Goal: Task Accomplishment & Management: Manage account settings

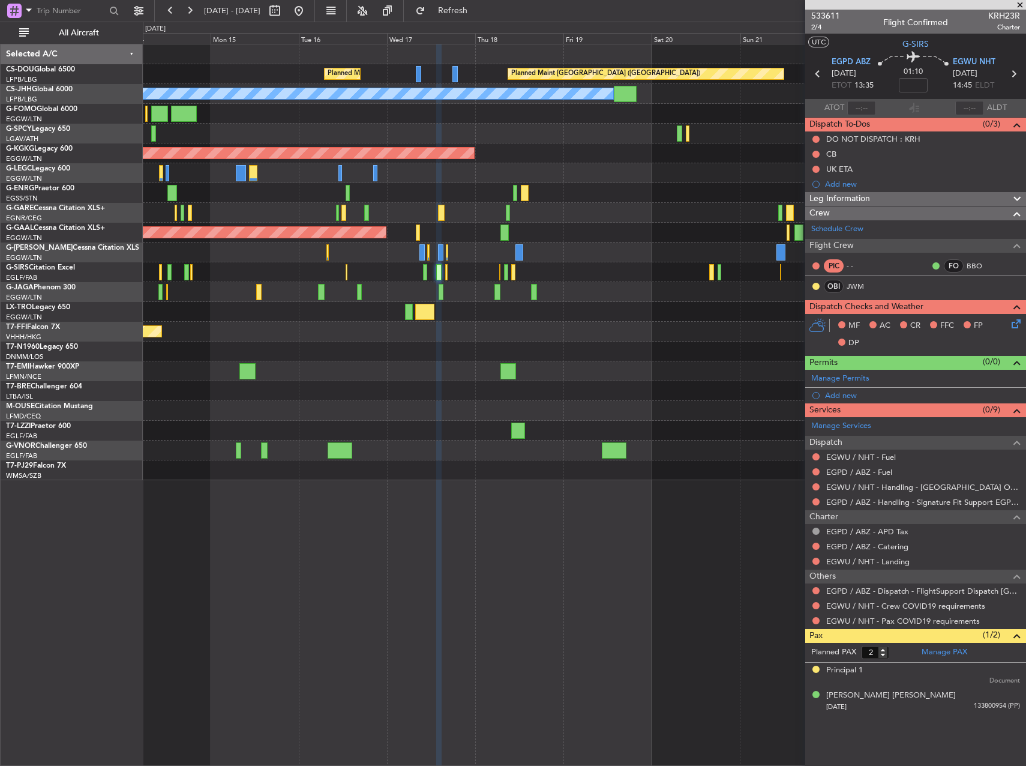
click at [760, 251] on div at bounding box center [584, 252] width 883 height 20
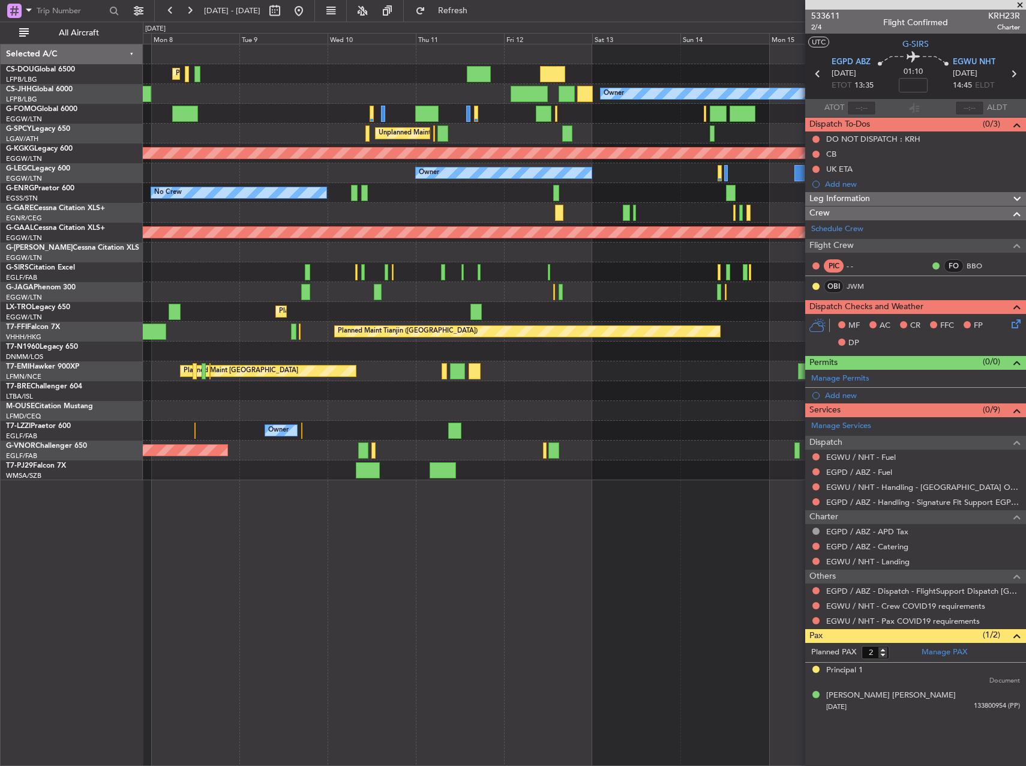
click at [697, 263] on div at bounding box center [584, 272] width 883 height 20
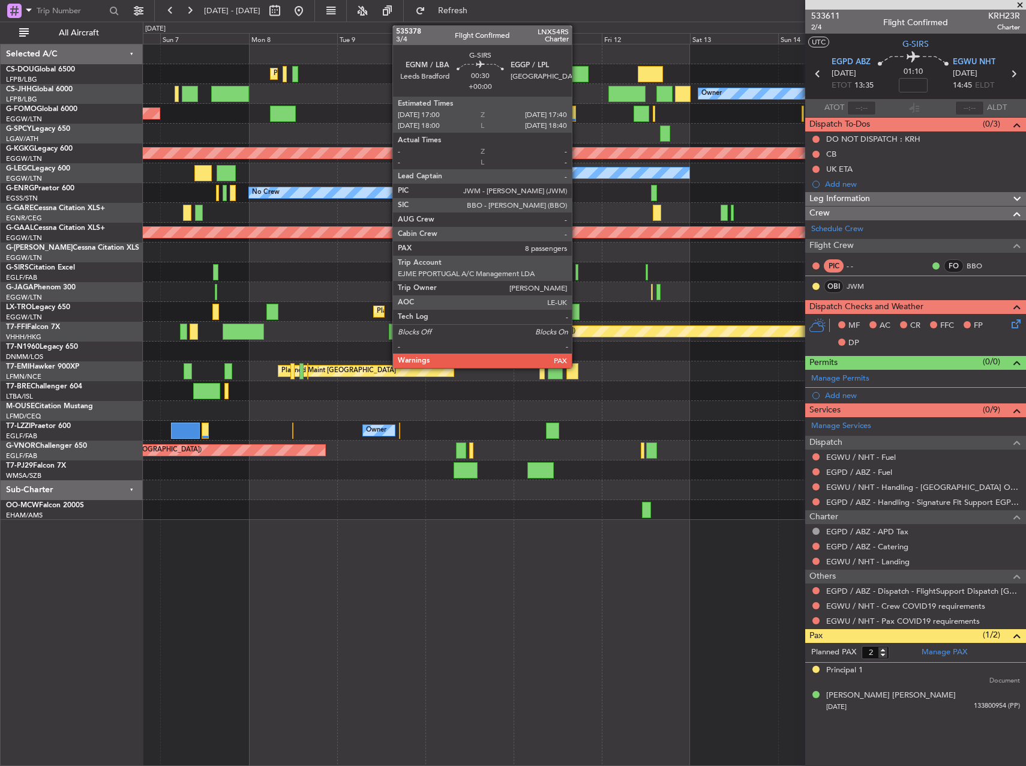
click at [577, 271] on div at bounding box center [576, 272] width 3 height 16
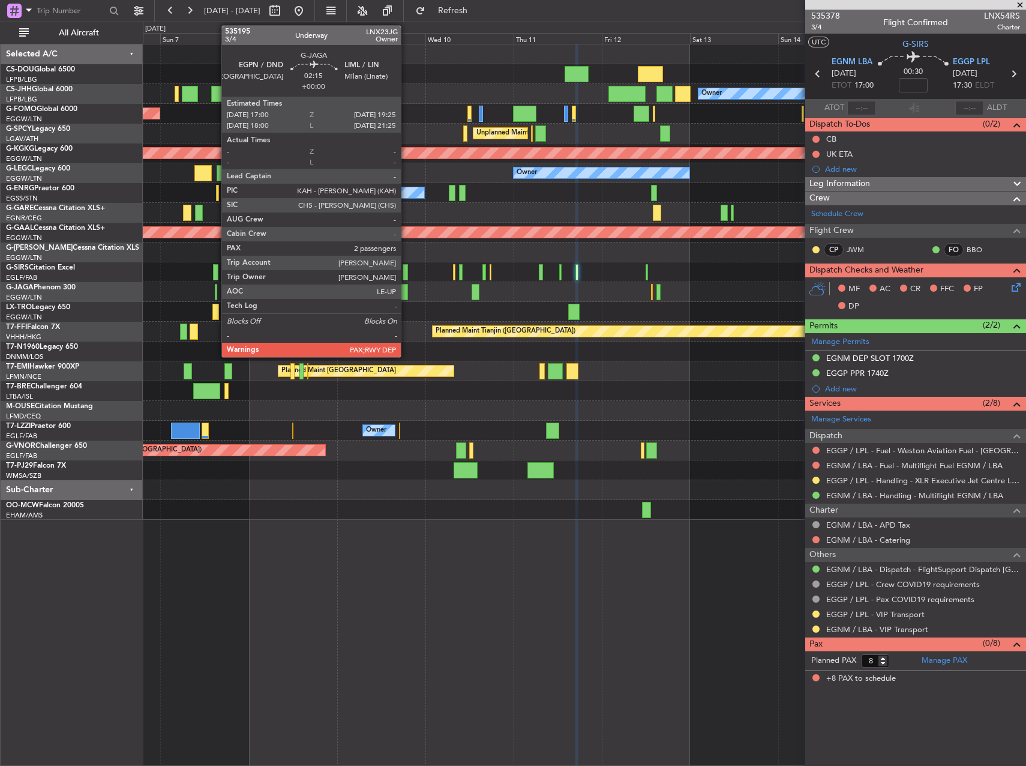
click at [406, 291] on div at bounding box center [403, 292] width 9 height 16
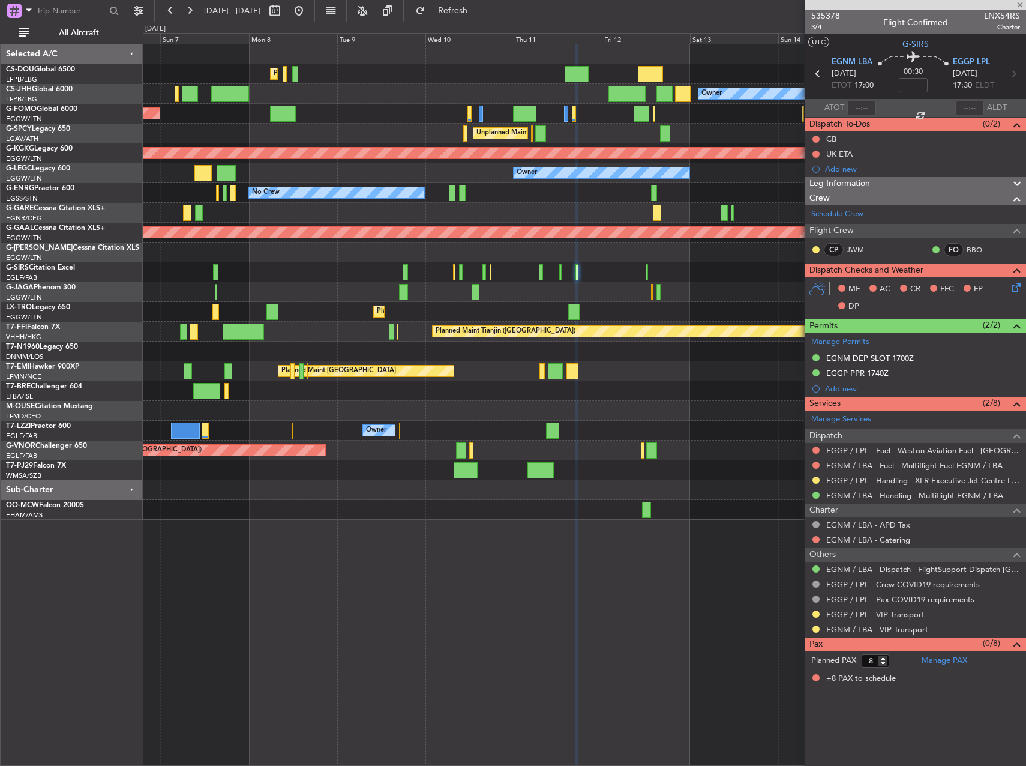
type input "2"
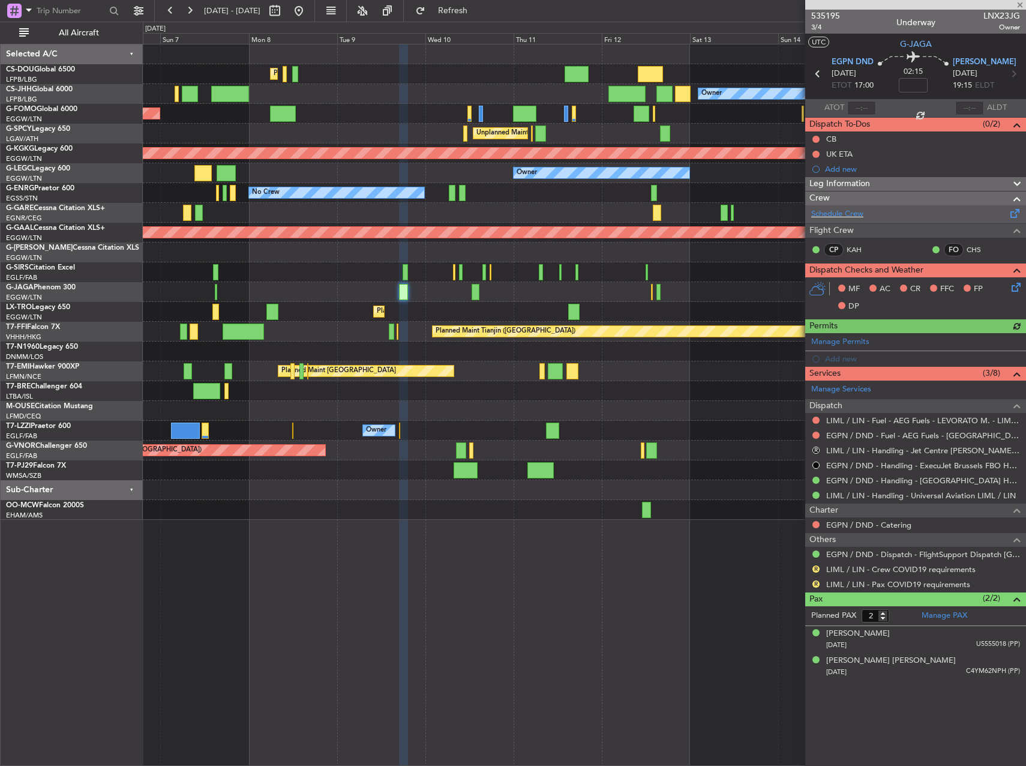
click at [883, 215] on div "Schedule Crew" at bounding box center [915, 214] width 221 height 18
click at [308, 14] on button at bounding box center [298, 10] width 19 height 19
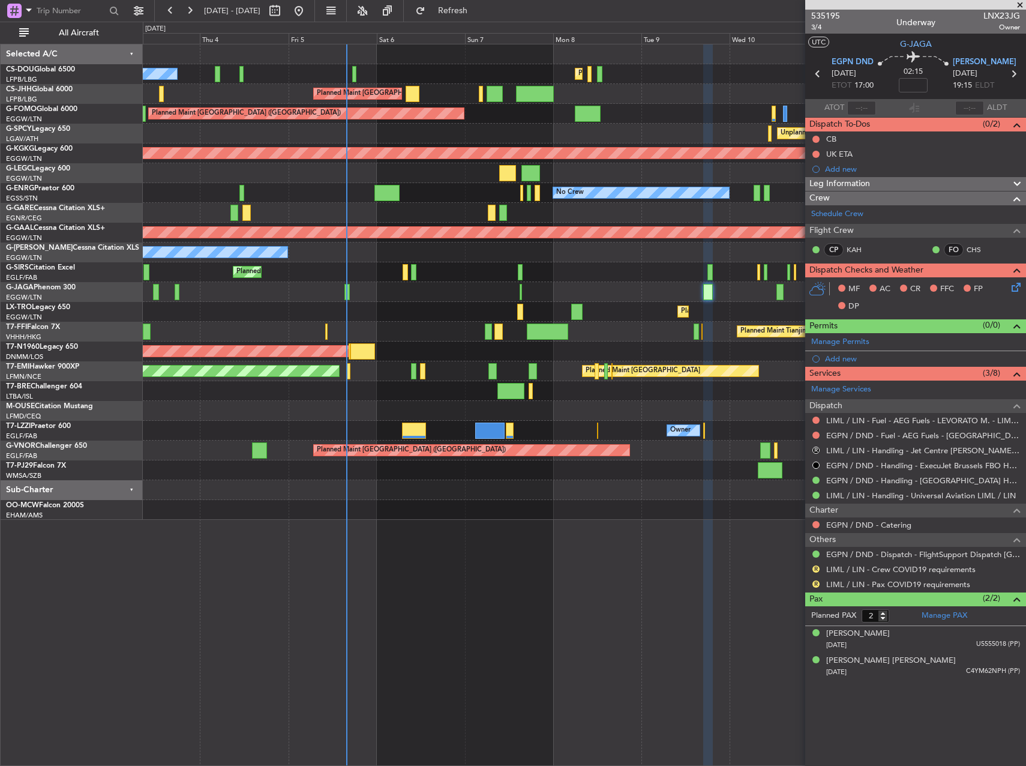
click at [373, 166] on div "Owner Owner" at bounding box center [584, 173] width 883 height 20
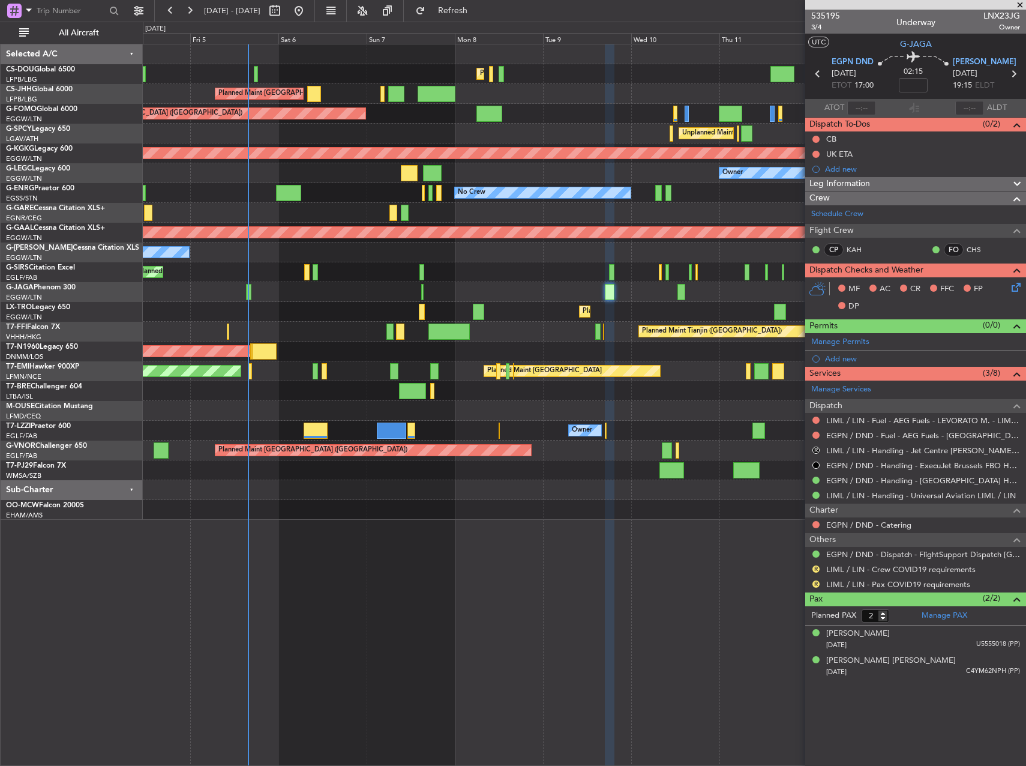
click at [446, 220] on div "Planned Maint [GEOGRAPHIC_DATA] ([GEOGRAPHIC_DATA]) Planned Maint [GEOGRAPHIC_D…" at bounding box center [584, 281] width 883 height 475
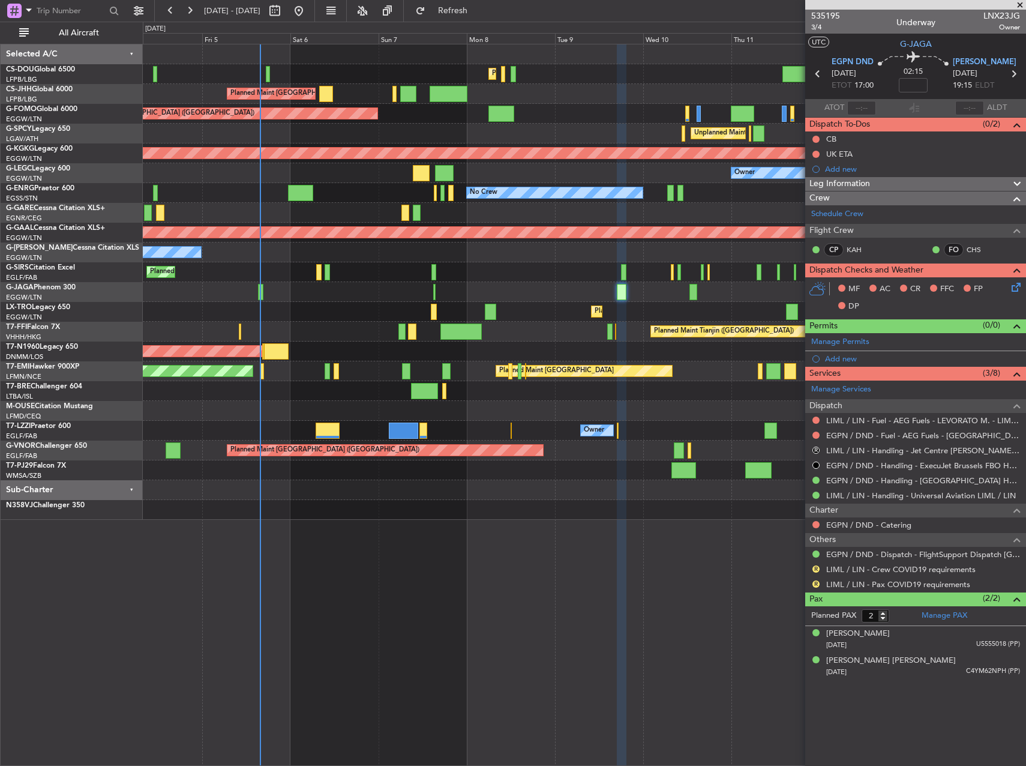
click at [298, 202] on div "No Crew" at bounding box center [584, 193] width 883 height 20
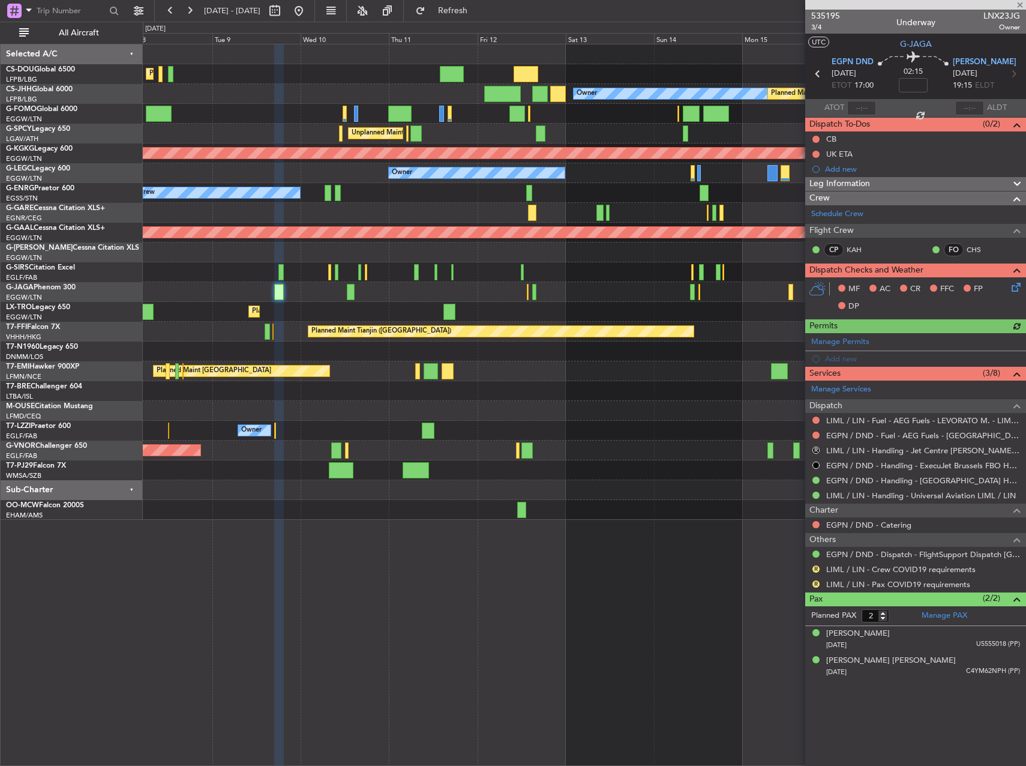
click at [266, 311] on div "Planned Maint Dusseldorf" at bounding box center [584, 312] width 883 height 20
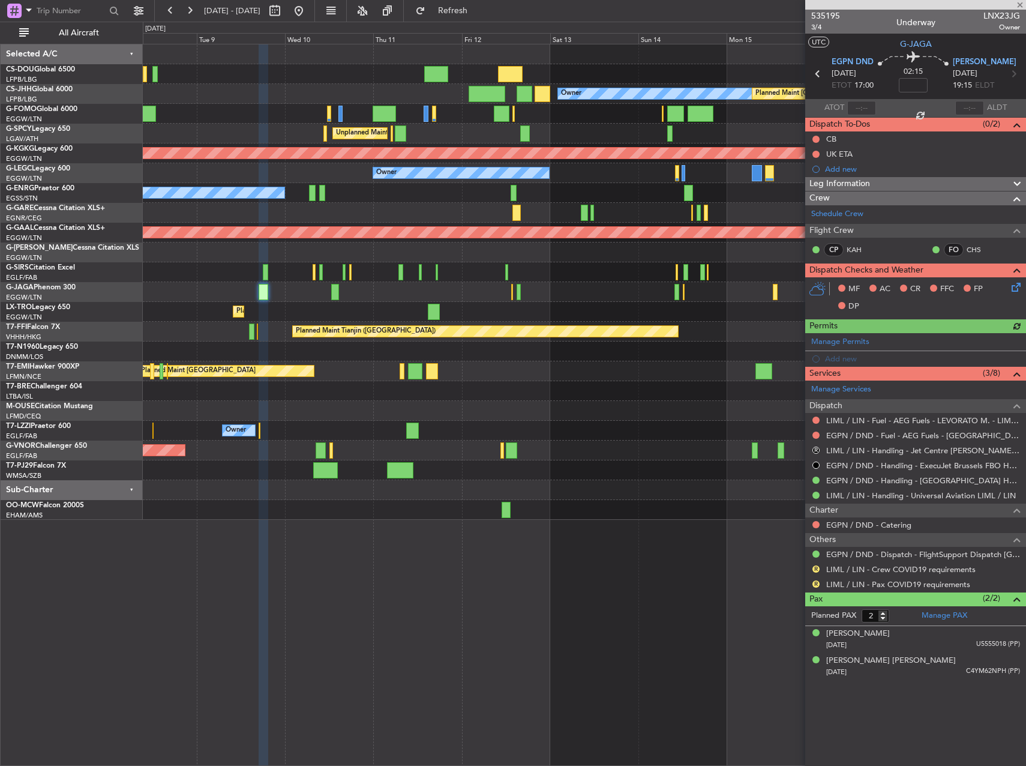
click at [386, 293] on div at bounding box center [584, 292] width 883 height 20
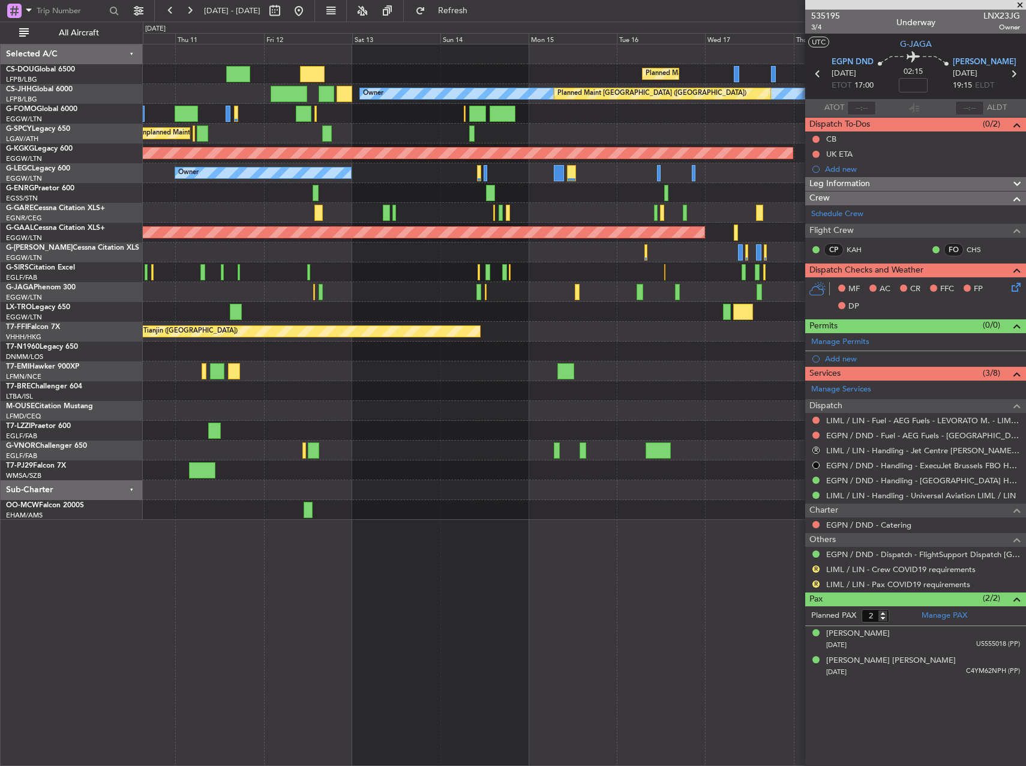
click at [424, 300] on div "Planned Maint [GEOGRAPHIC_DATA] ([GEOGRAPHIC_DATA]) Planned Maint [GEOGRAPHIC_D…" at bounding box center [584, 281] width 883 height 475
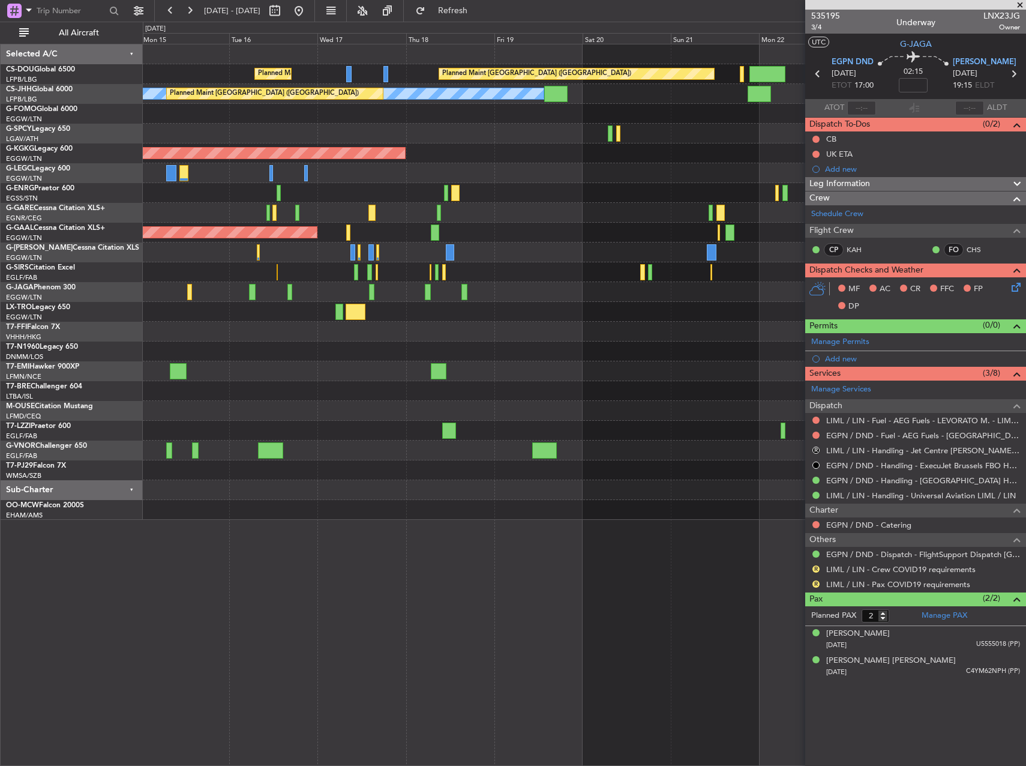
click at [435, 315] on div "Planned Maint [GEOGRAPHIC_DATA] ([GEOGRAPHIC_DATA]) Planned Maint [GEOGRAPHIC_D…" at bounding box center [584, 281] width 883 height 475
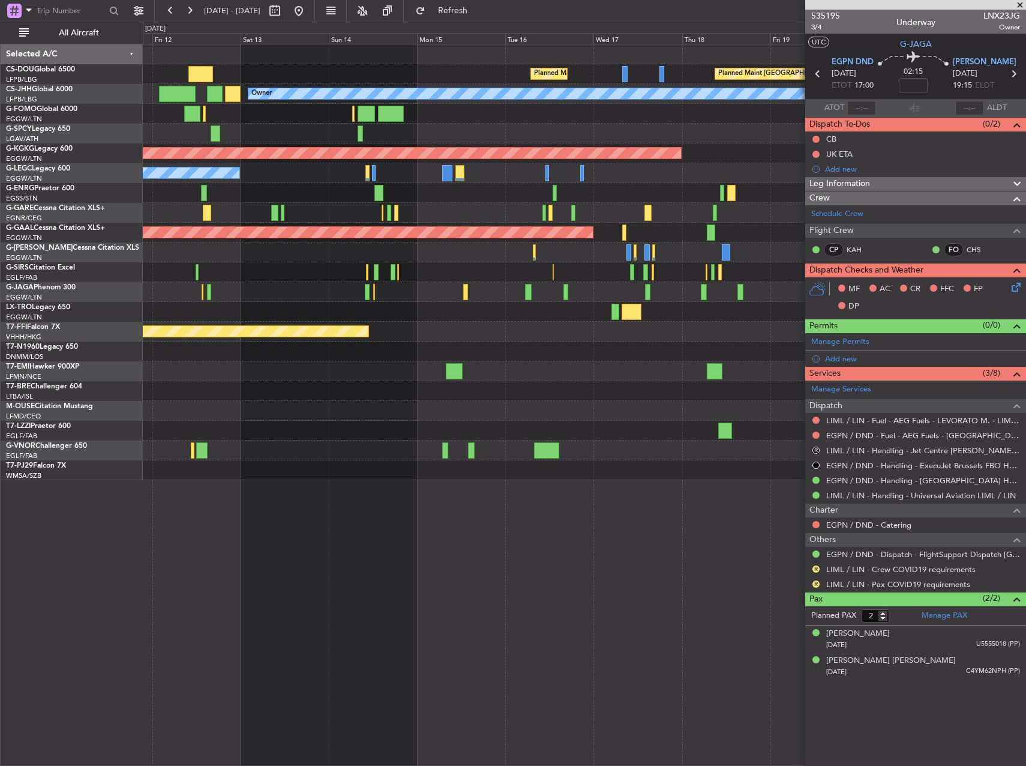
click at [595, 357] on div at bounding box center [584, 351] width 883 height 20
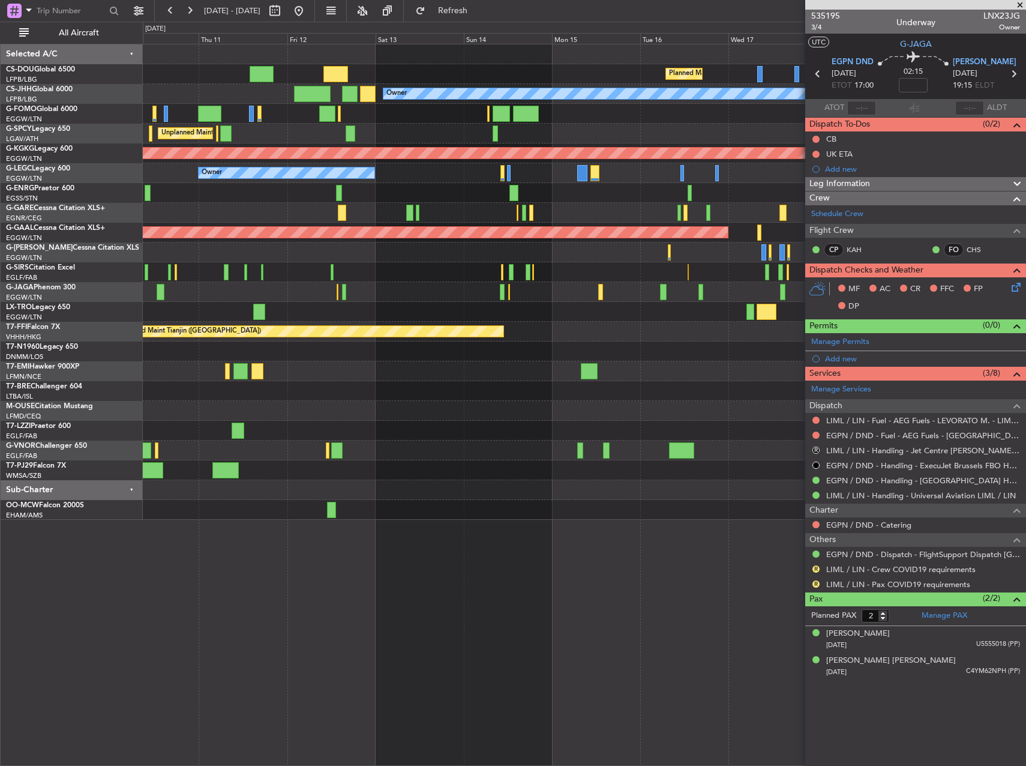
click at [592, 403] on div "Planned Maint [GEOGRAPHIC_DATA] ([GEOGRAPHIC_DATA]) Planned Maint [GEOGRAPHIC_D…" at bounding box center [584, 281] width 883 height 475
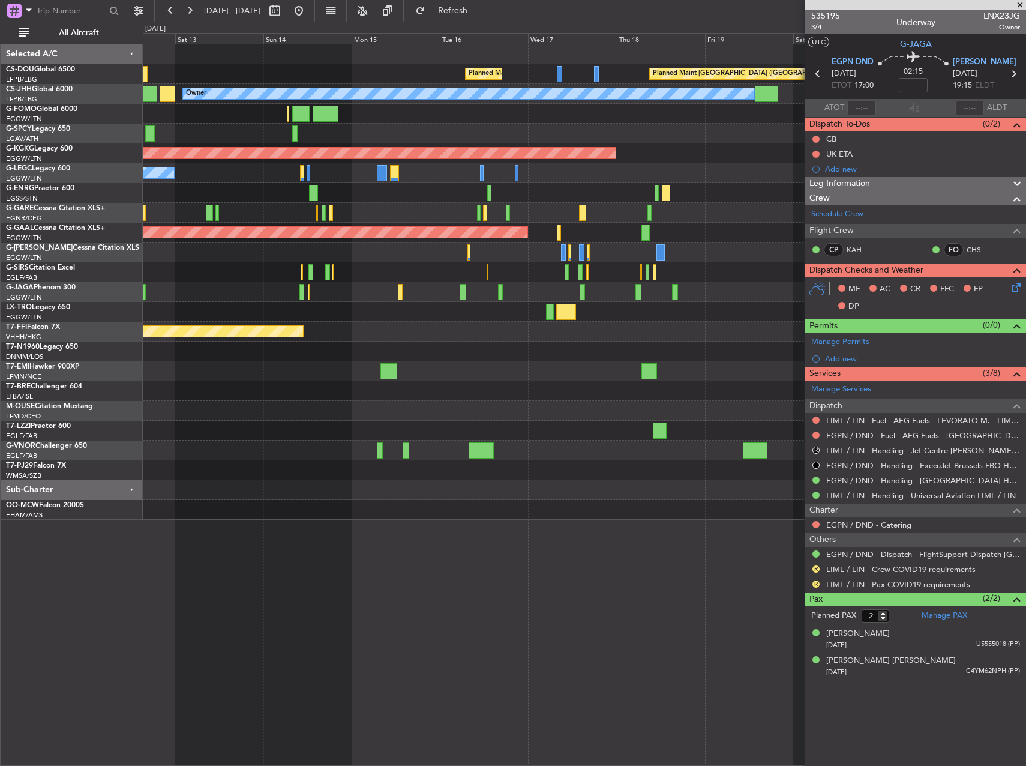
click at [307, 410] on div at bounding box center [584, 411] width 883 height 20
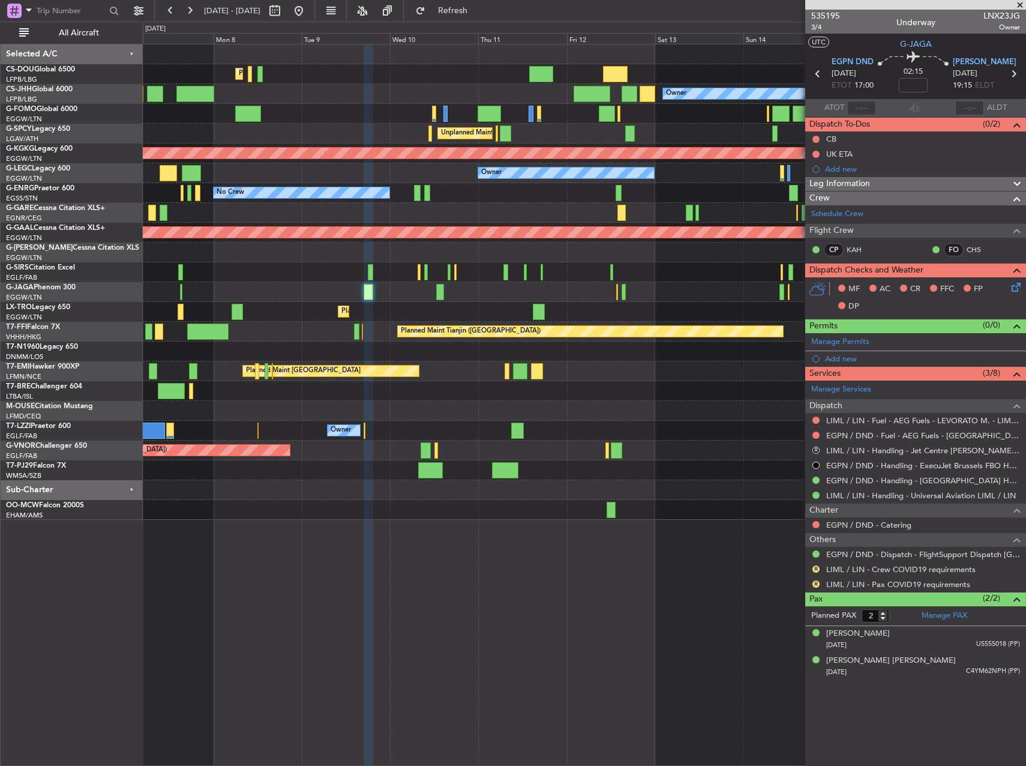
click at [761, 398] on div "Planned Maint [GEOGRAPHIC_DATA] ([GEOGRAPHIC_DATA]) Planned Maint [GEOGRAPHIC_D…" at bounding box center [584, 281] width 883 height 475
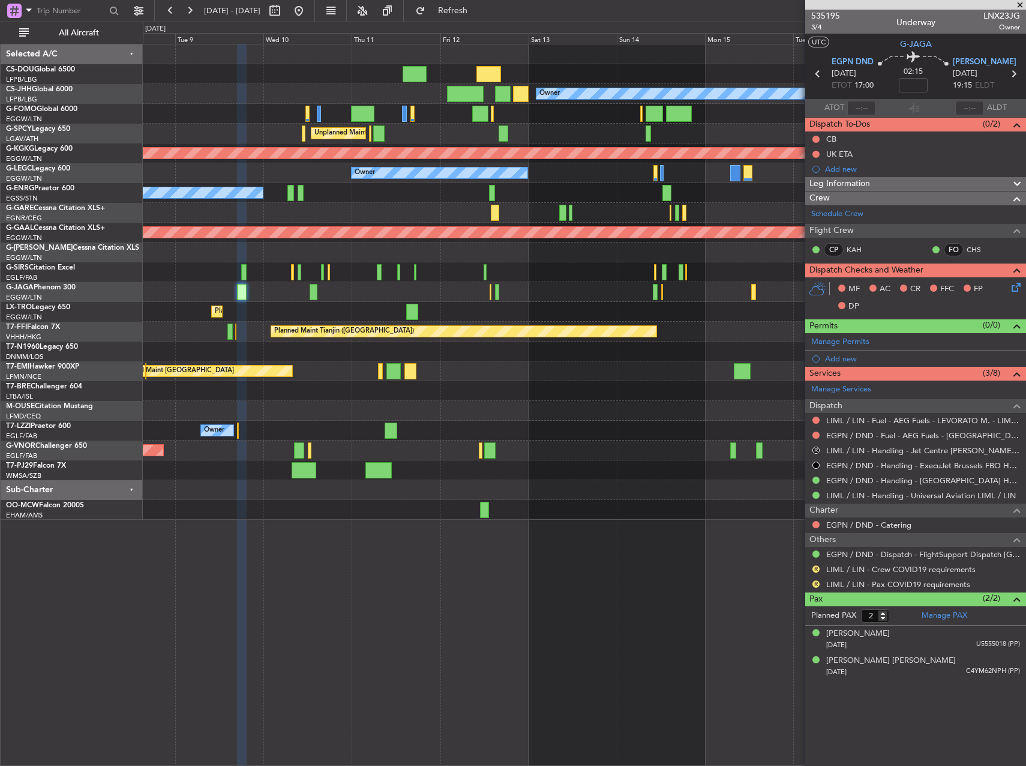
click at [310, 433] on div "Planned Maint [GEOGRAPHIC_DATA] ([GEOGRAPHIC_DATA]) Planned Maint [GEOGRAPHIC_D…" at bounding box center [584, 281] width 883 height 475
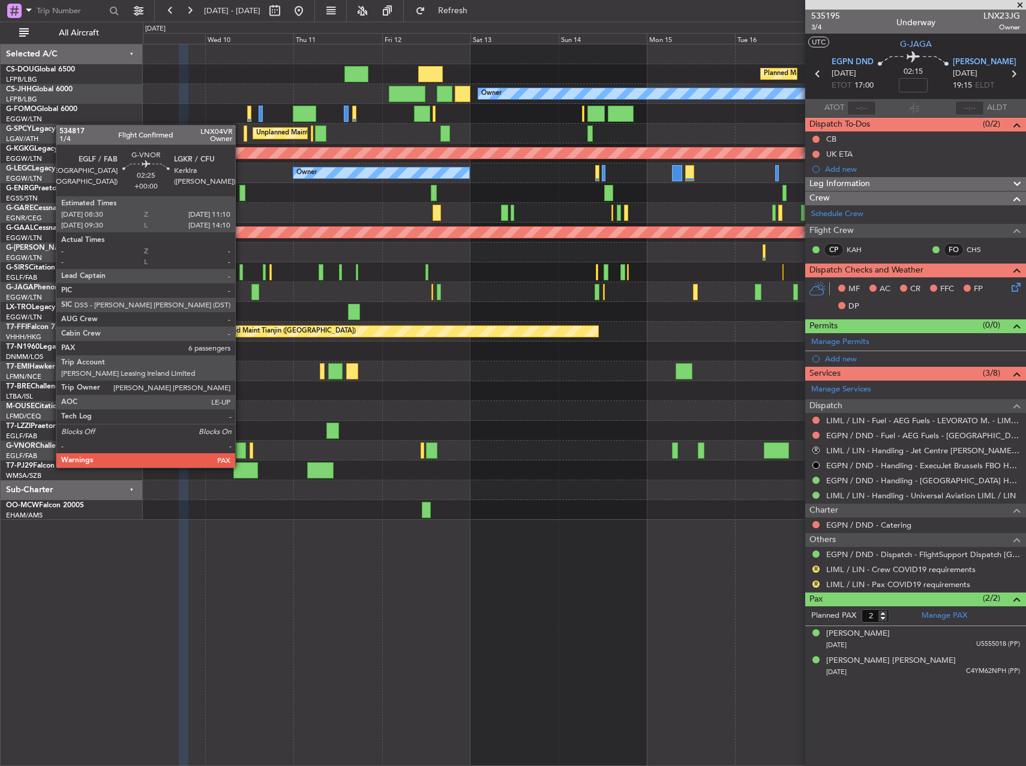
click at [241, 455] on div at bounding box center [241, 450] width 10 height 16
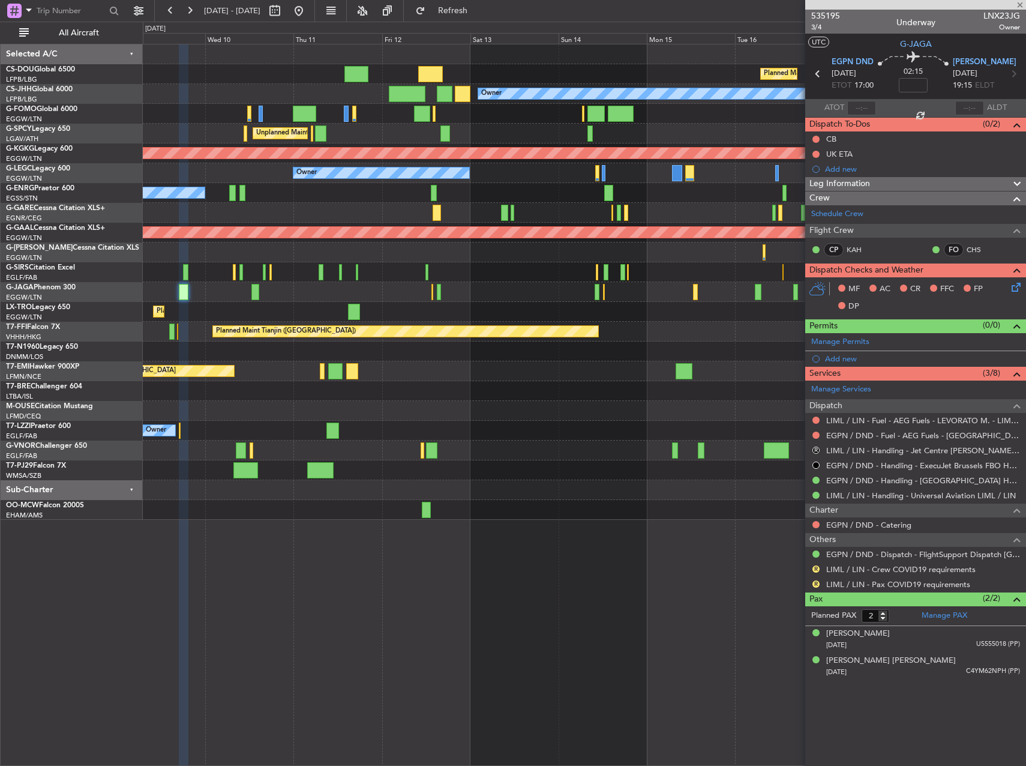
type input "6"
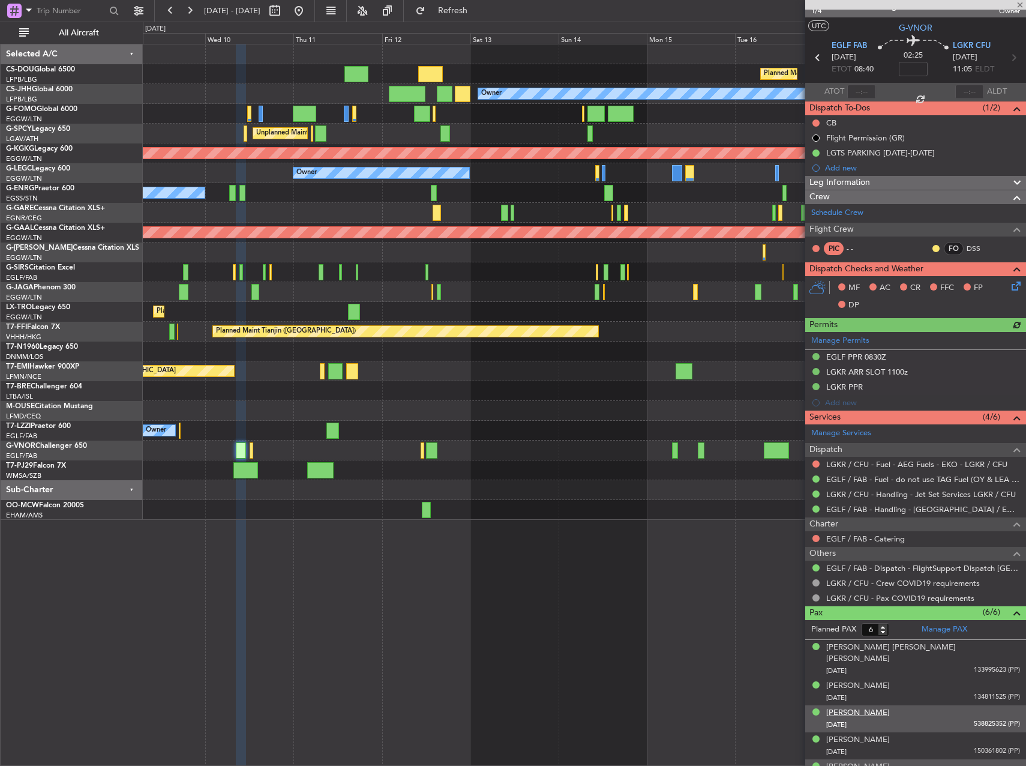
scroll to position [81, 0]
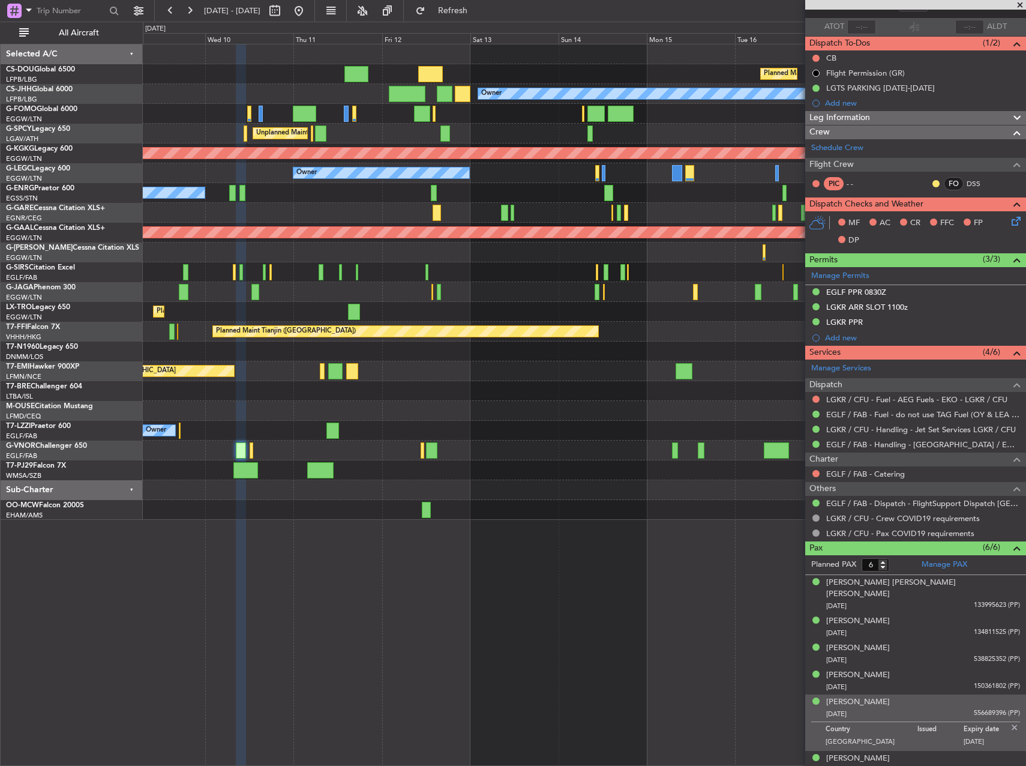
click at [687, 500] on div at bounding box center [584, 510] width 883 height 20
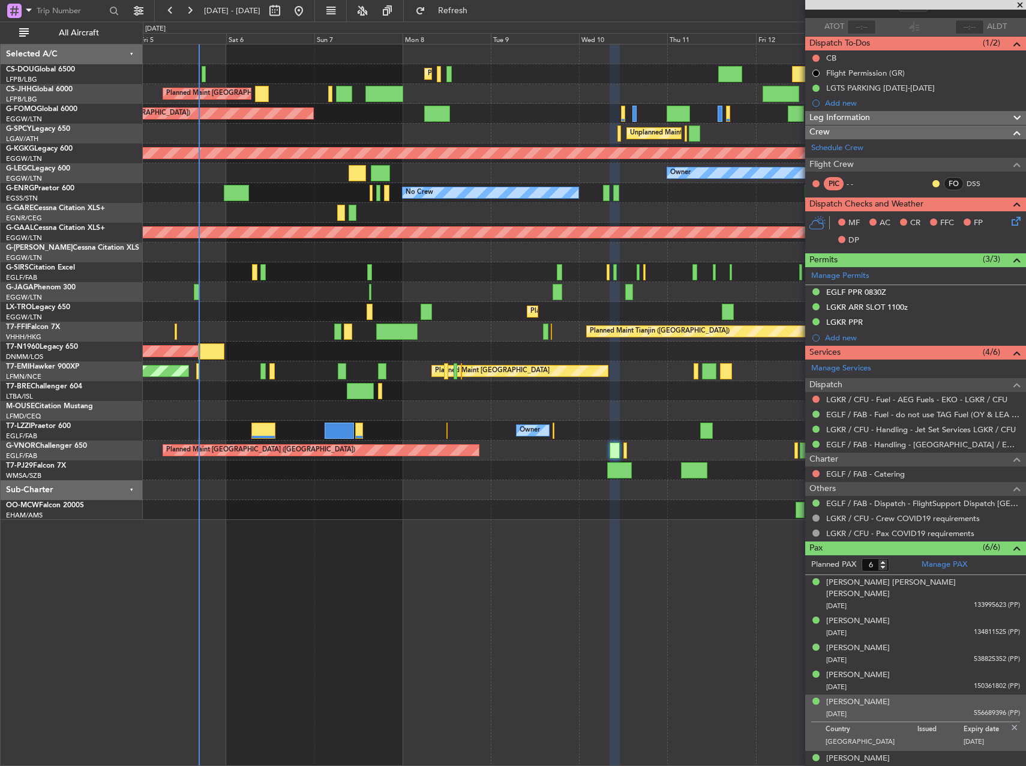
click at [694, 356] on div "Planned Maint [GEOGRAPHIC_DATA] ([GEOGRAPHIC_DATA]) Planned Maint [GEOGRAPHIC_D…" at bounding box center [584, 281] width 883 height 475
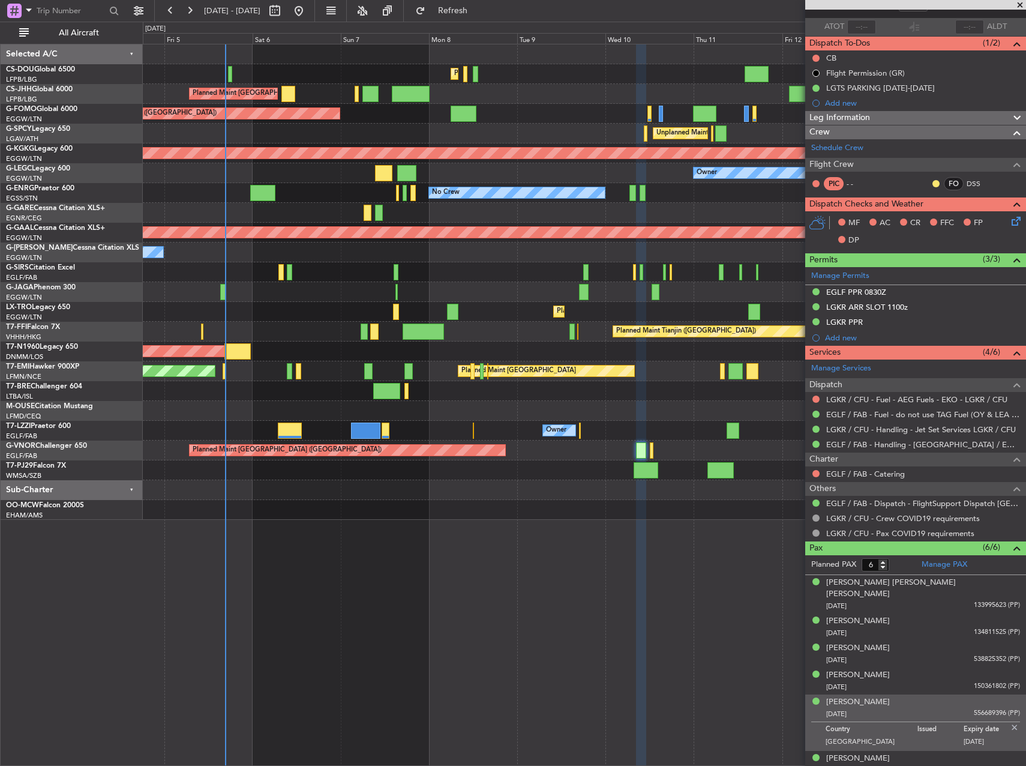
click at [458, 384] on div at bounding box center [584, 391] width 883 height 20
